Goal: Task Accomplishment & Management: Use online tool/utility

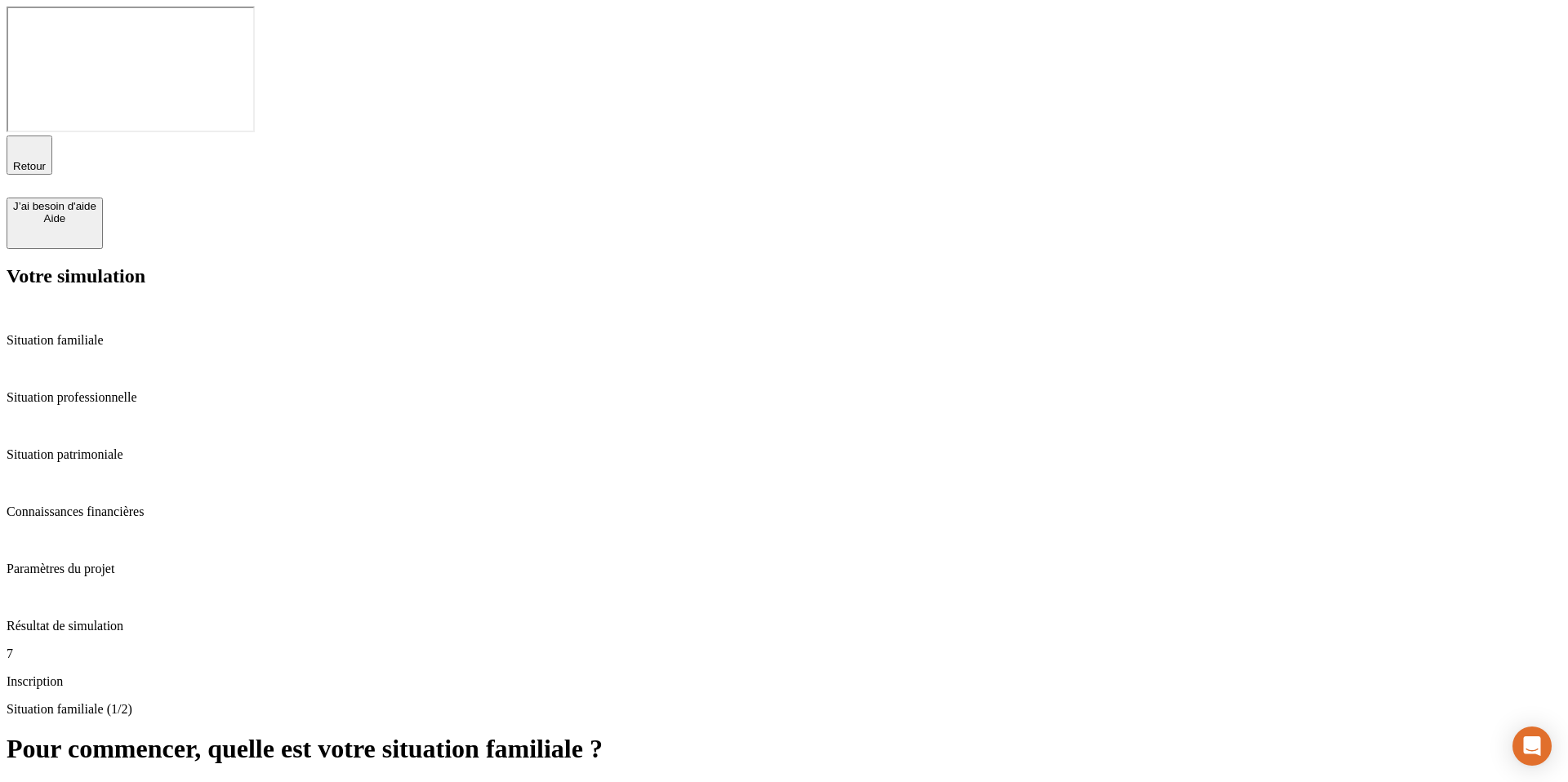
click at [72, 781] on button "Célibataire" at bounding box center [39, 790] width 65 height 17
click at [69, 781] on button "1" at bounding box center [59, 790] width 19 height 17
click at [78, 781] on button "Actif / active" at bounding box center [42, 790] width 72 height 17
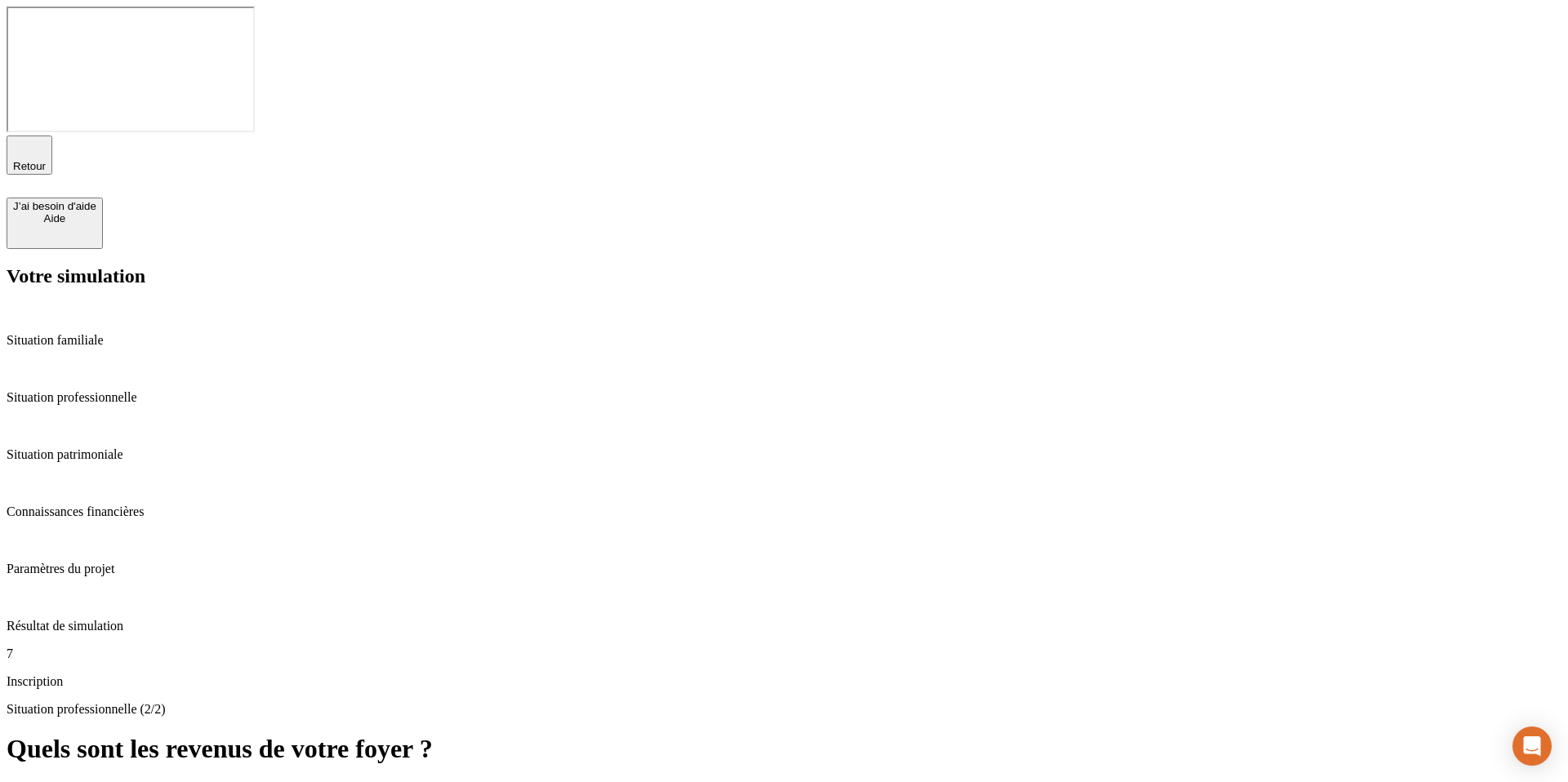
type input "9"
type input "50 000 000 000"
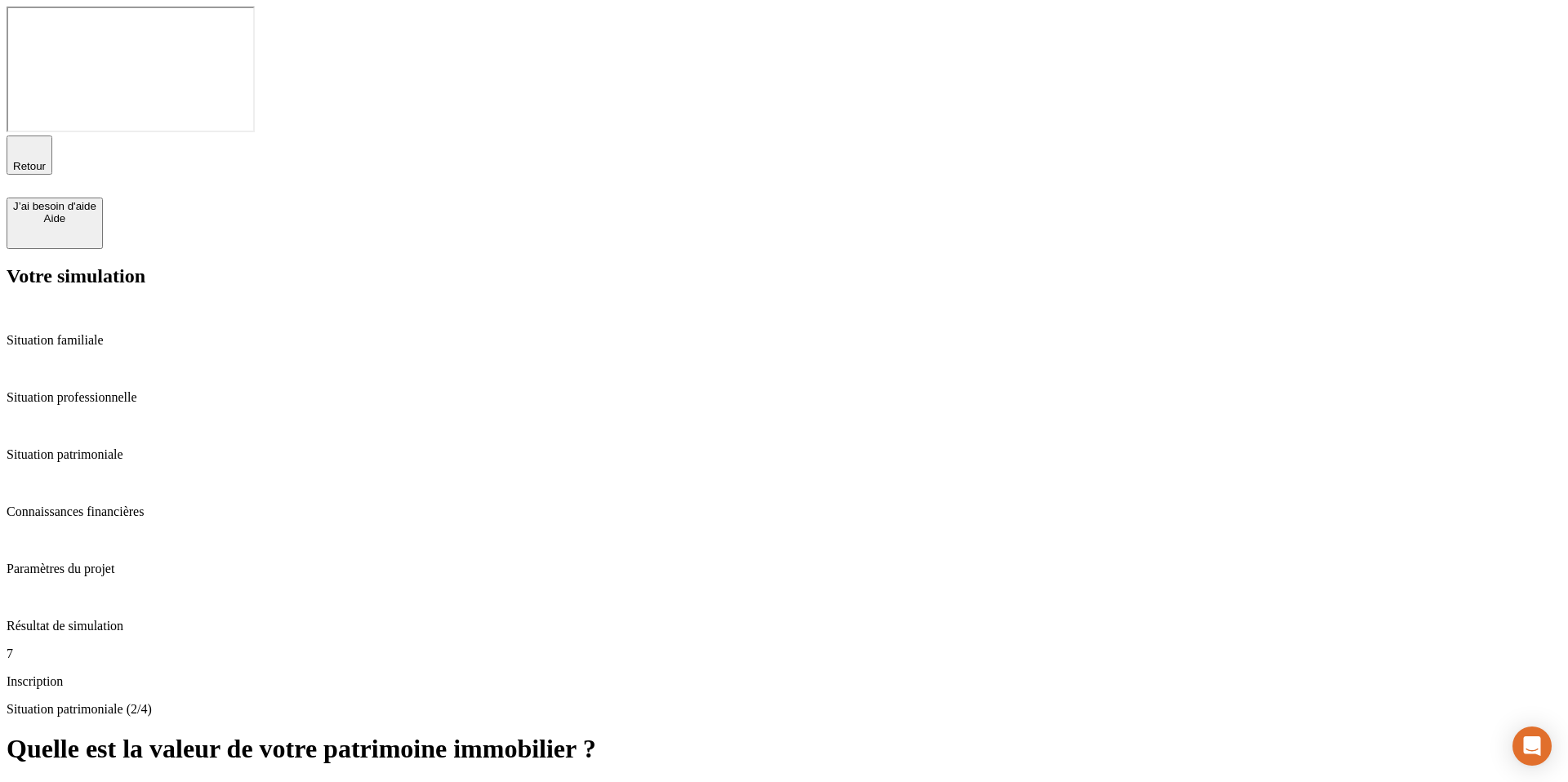
click at [386, 781] on div "De 500 000 € à 800 000 €" at bounding box center [323, 790] width 126 height 12
click at [514, 781] on div "De 500 000 € à 950 000 €" at bounding box center [450, 790] width 126 height 12
